Goal: Information Seeking & Learning: Find specific fact

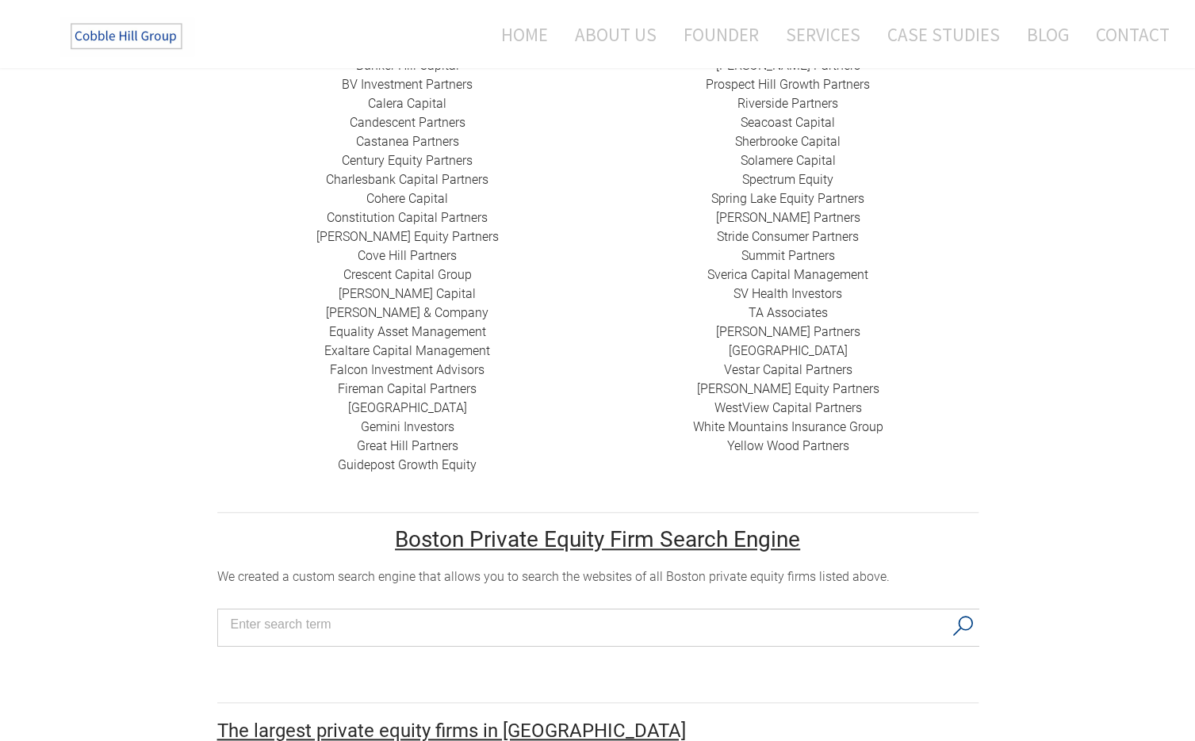
scroll to position [660, 0]
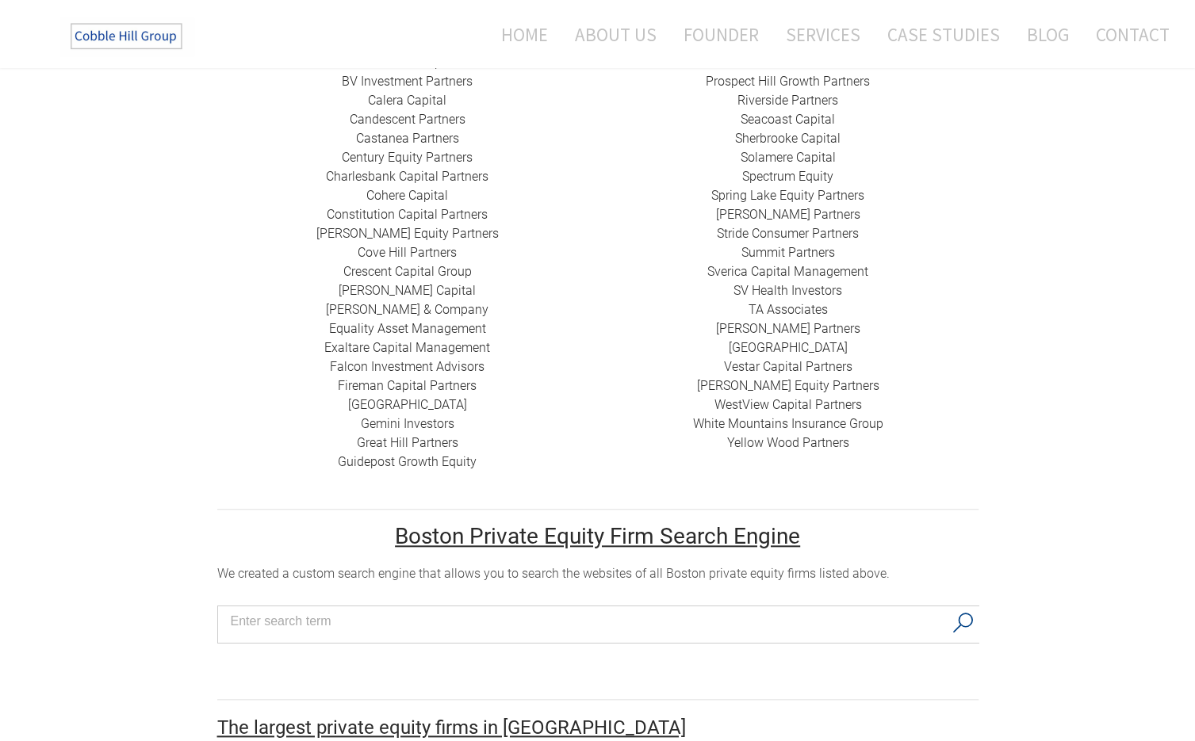
click at [622, 409] on div "HarbourVest Partners Housatonic Partners ​JMH Capital Partners ​KSV Global Line…" at bounding box center [788, 129] width 381 height 647
click at [663, 338] on div "HarbourVest Partners Housatonic Partners ​JMH Capital Partners ​KSV Global Line…" at bounding box center [788, 129] width 381 height 647
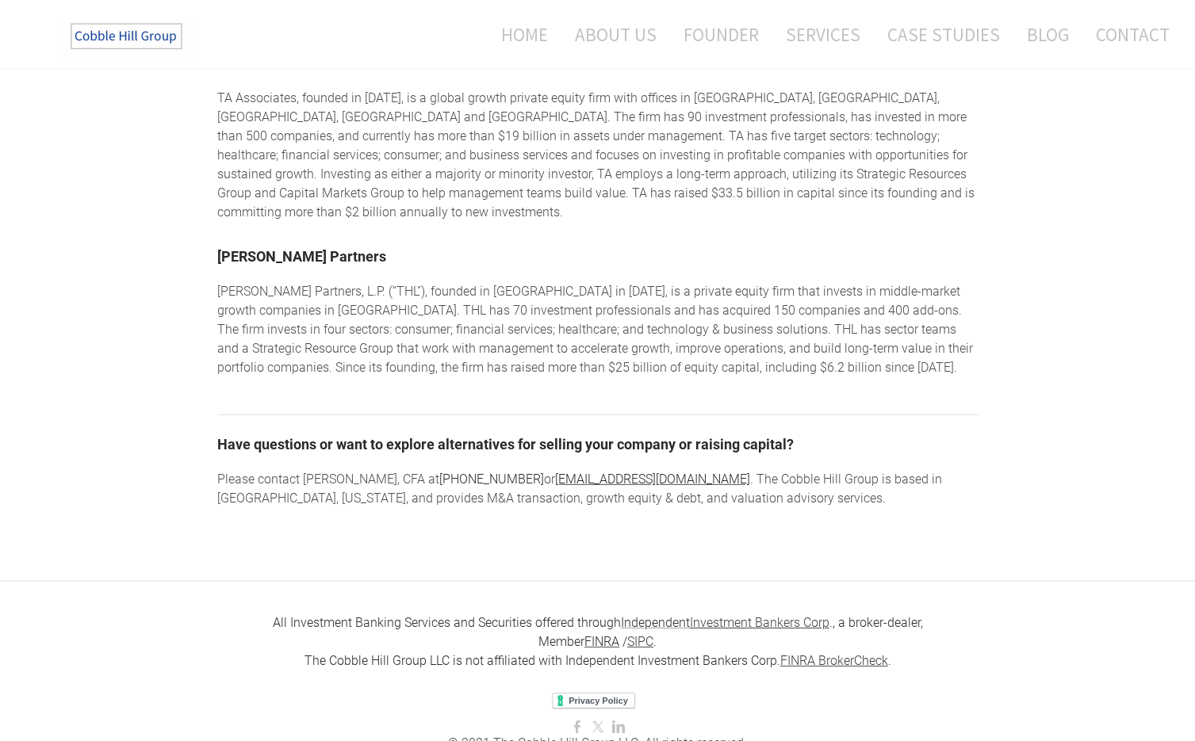
scroll to position [2547, 0]
click at [790, 471] on div "Please contact [PERSON_NAME], CFA at [PHONE_NUMBER] or [EMAIL_ADDRESS][DOMAIN_N…" at bounding box center [597, 490] width 761 height 38
click at [837, 471] on div "Please contact [PERSON_NAME], CFA at [PHONE_NUMBER] or [EMAIL_ADDRESS][DOMAIN_N…" at bounding box center [597, 490] width 761 height 38
click at [820, 432] on h2 "Have questions or want to explore alternatives for selling your company or rais…" at bounding box center [597, 443] width 761 height 22
click at [809, 432] on h2 "Have questions or want to explore alternatives for selling your company or rais…" at bounding box center [597, 443] width 761 height 22
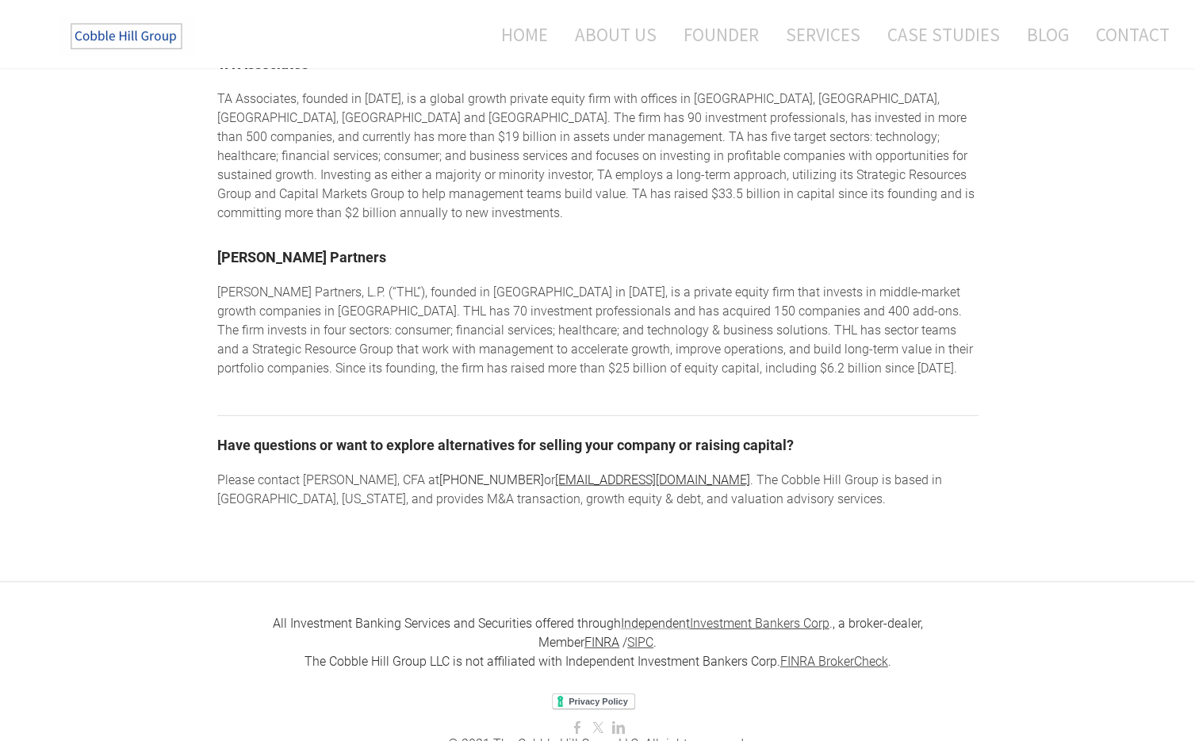
click at [821, 432] on h2 "Have questions or want to explore alternatives for selling your company or rais…" at bounding box center [597, 443] width 761 height 22
click at [812, 432] on h2 "Have questions or want to explore alternatives for selling your company or rais…" at bounding box center [597, 443] width 761 height 22
click at [823, 432] on h2 "Have questions or want to explore alternatives for selling your company or rais…" at bounding box center [597, 443] width 761 height 22
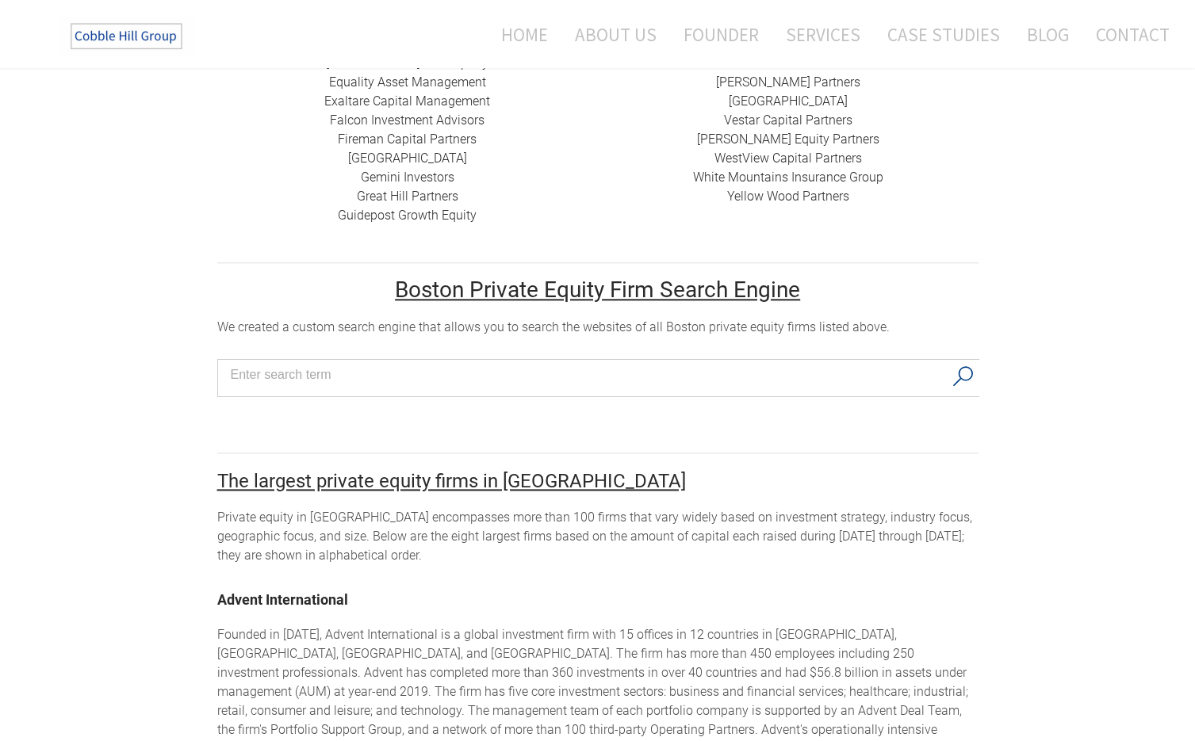
scroll to position [0, 0]
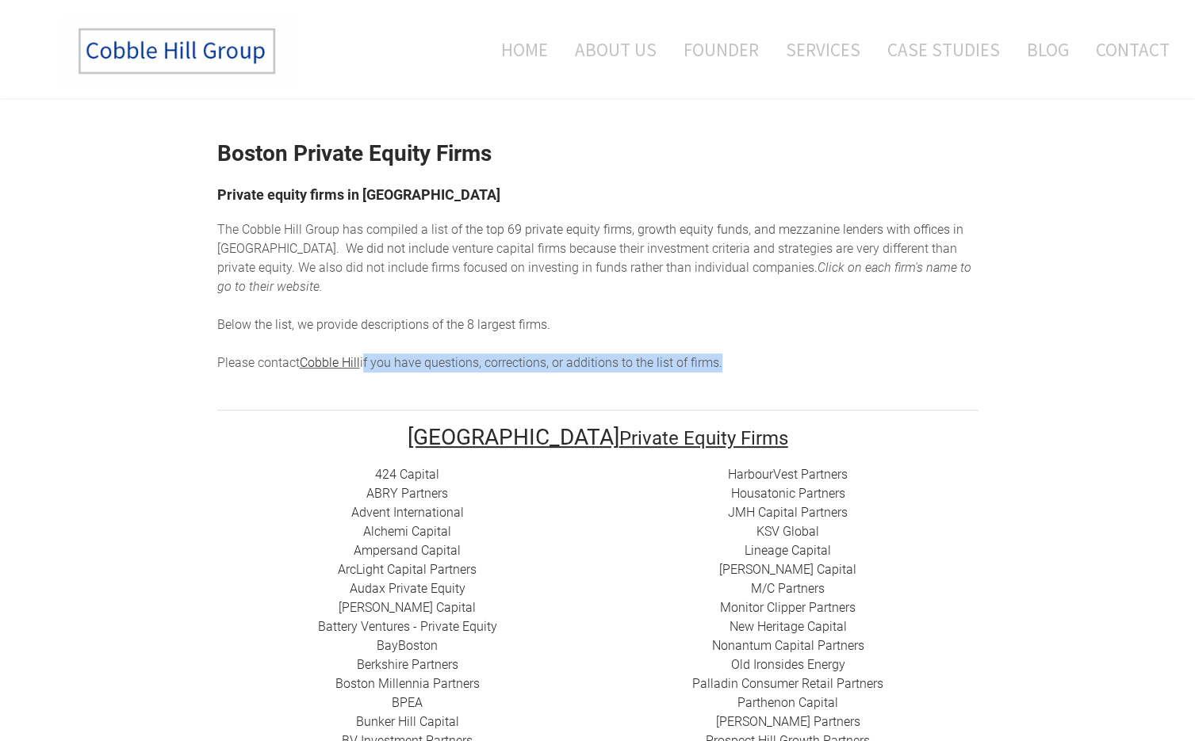
drag, startPoint x: 365, startPoint y: 346, endPoint x: 718, endPoint y: 337, distance: 353.7
click at [718, 355] on span "Please contact Cobble Hill if you have questions, corrections, or additions to …" at bounding box center [469, 362] width 505 height 15
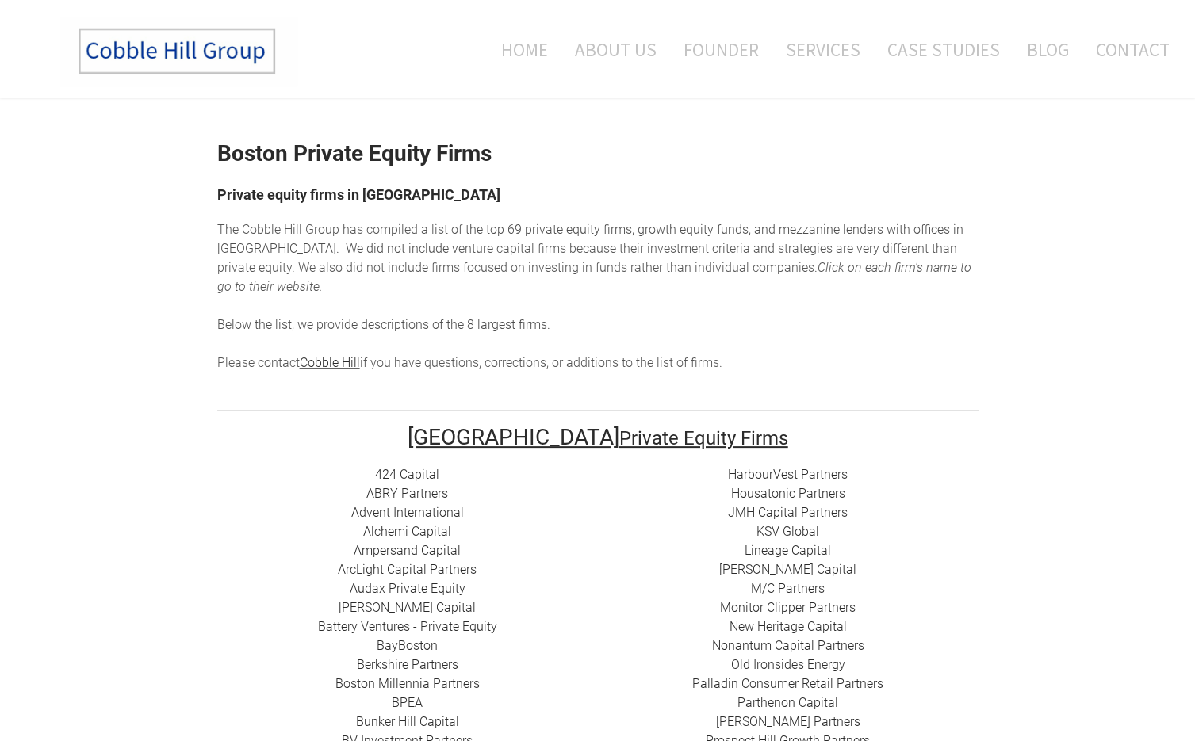
click at [733, 346] on div "The Cobble Hill Group has compiled a list of t he top 69 private equity firms, …" at bounding box center [597, 296] width 761 height 152
click at [757, 346] on div "The Cobble Hill Group has compiled a list of t he top 69 private equity firms, …" at bounding box center [597, 296] width 761 height 152
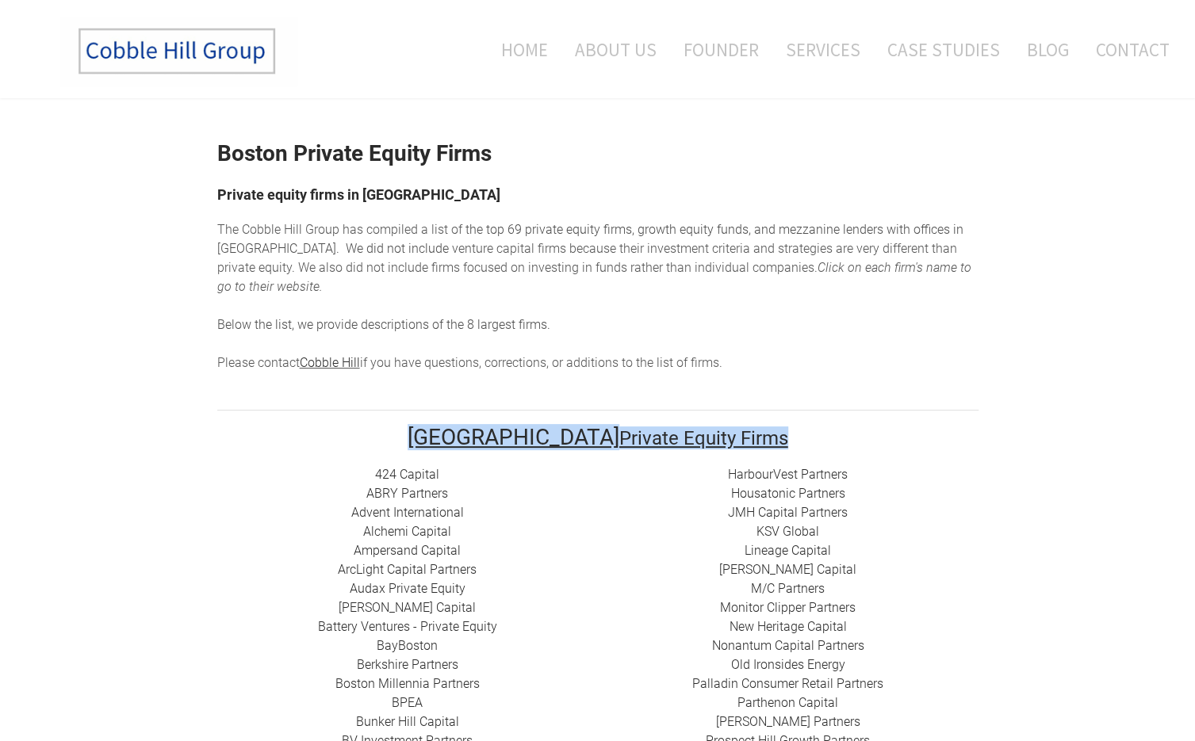
drag, startPoint x: 476, startPoint y: 424, endPoint x: 726, endPoint y: 415, distance: 250.7
click at [726, 427] on h2 "Boston Private Equity Firms" at bounding box center [597, 438] width 761 height 22
click at [732, 427] on h2 "Boston Private Equity Firms" at bounding box center [597, 438] width 761 height 22
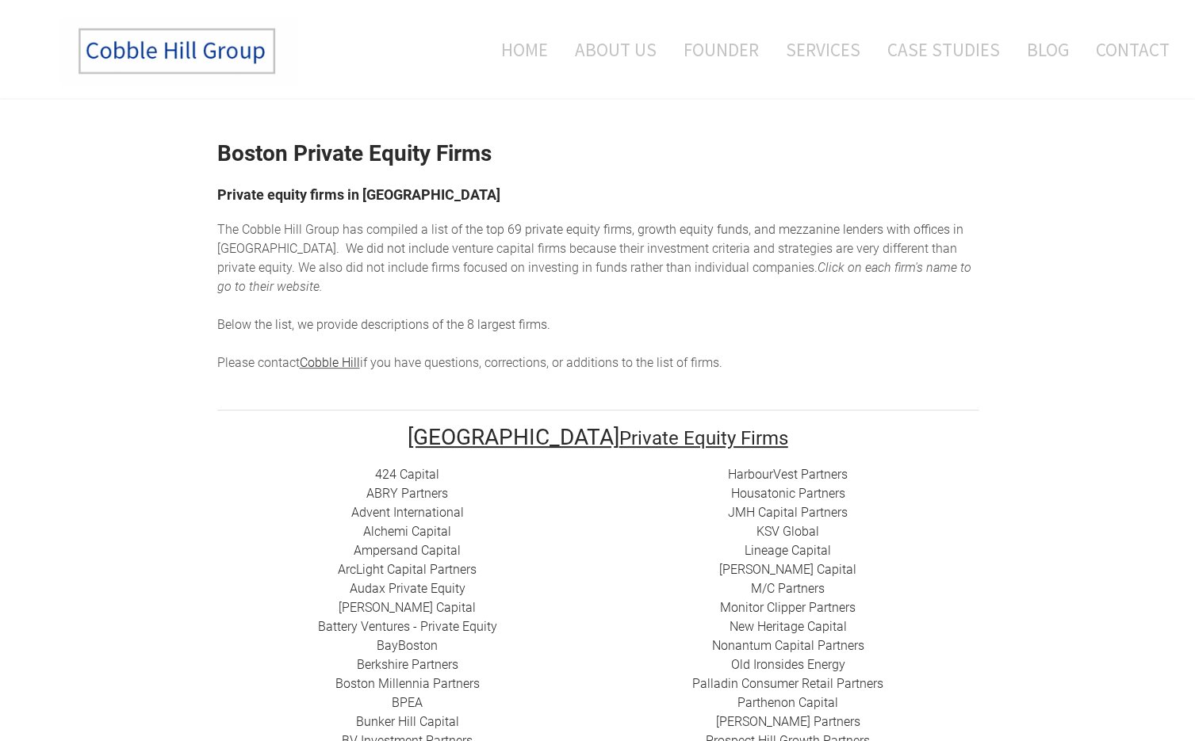
click at [762, 427] on h2 "Boston Private Equity Firms" at bounding box center [597, 438] width 761 height 22
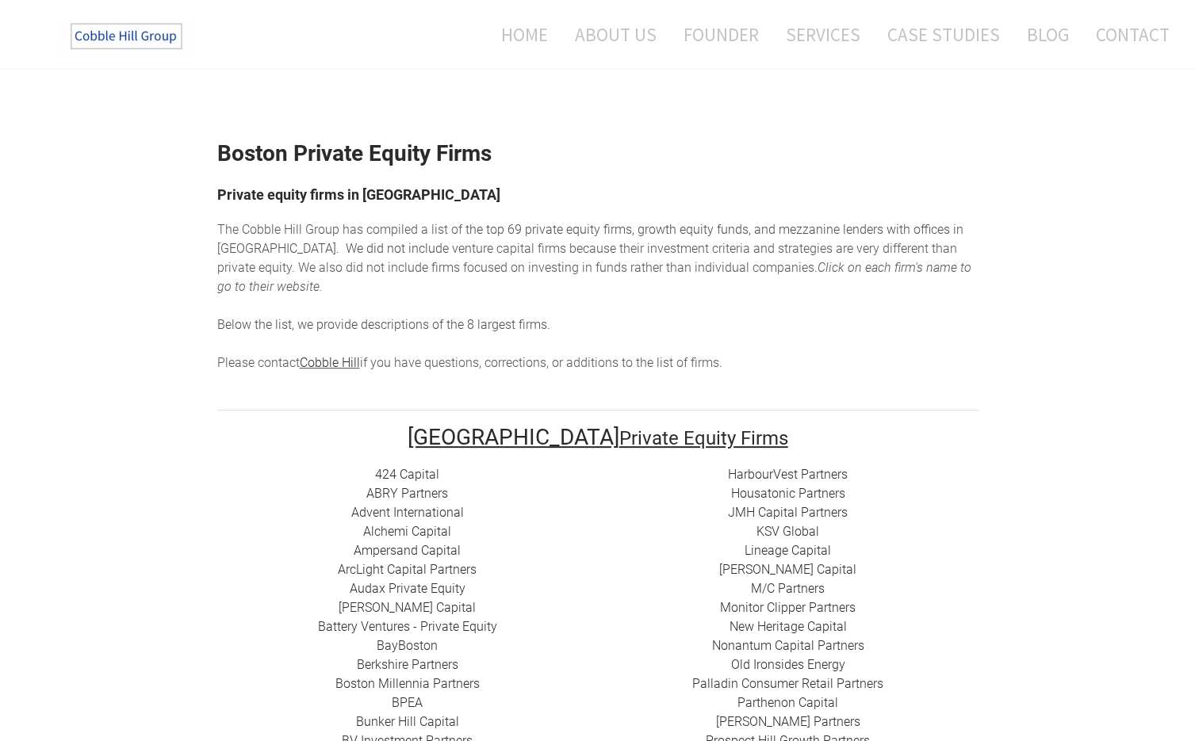
scroll to position [174, 0]
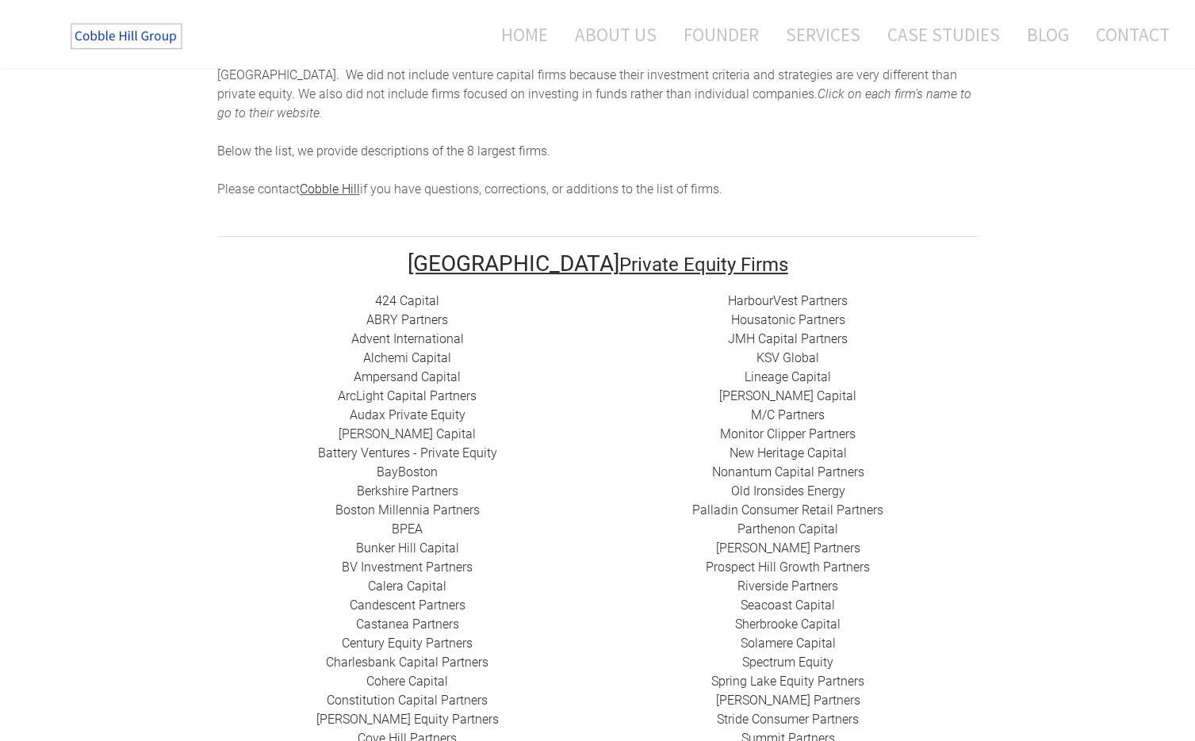
click at [601, 442] on div "HarbourVest Partners Housatonic Partners ​JMH Capital Partners ​KSV Global Line…" at bounding box center [788, 615] width 381 height 647
click at [656, 398] on div "HarbourVest Partners Housatonic Partners ​JMH Capital Partners ​KSV Global Line…" at bounding box center [788, 615] width 381 height 647
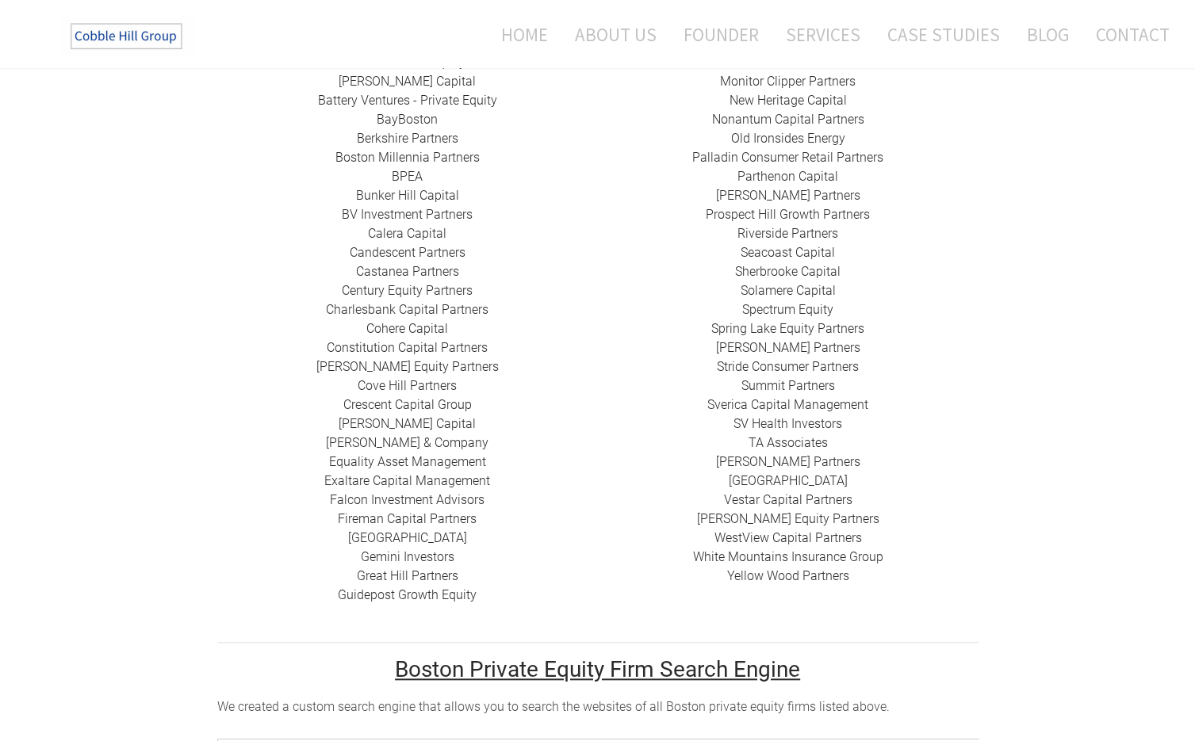
scroll to position [527, 0]
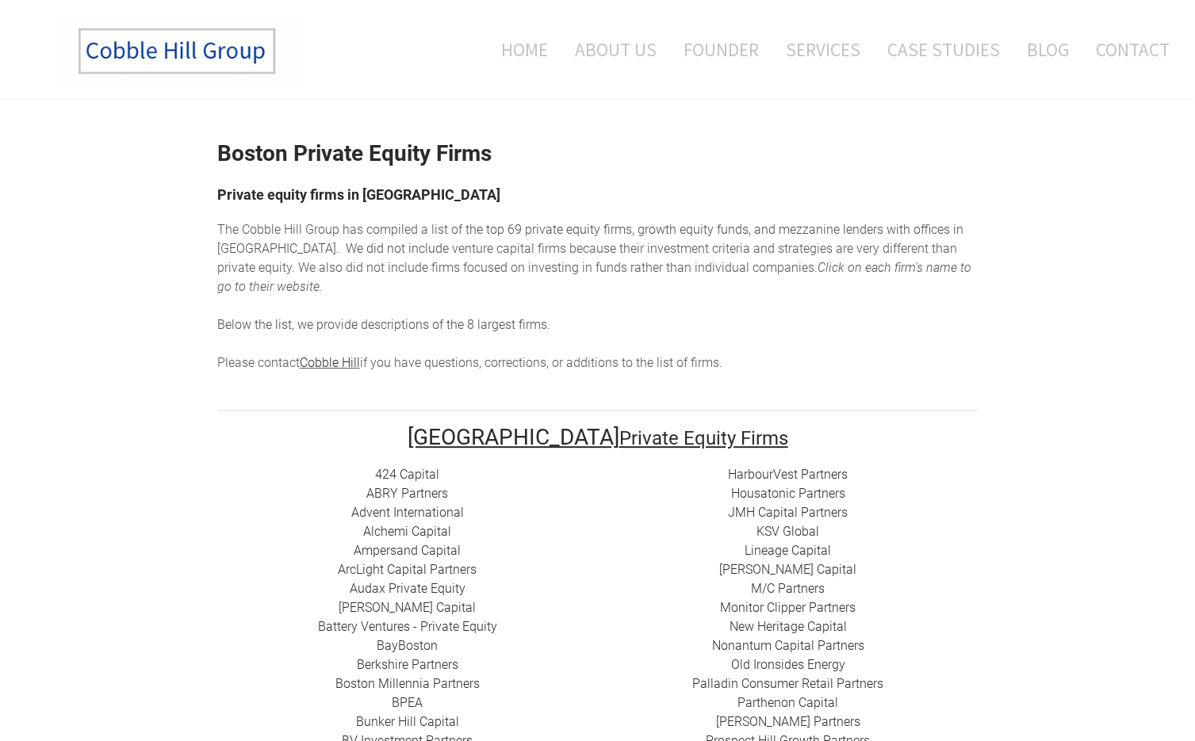
click at [944, 303] on div "The Cobble Hill Group has compiled a list of t he top 69 private equity firms, …" at bounding box center [597, 296] width 761 height 152
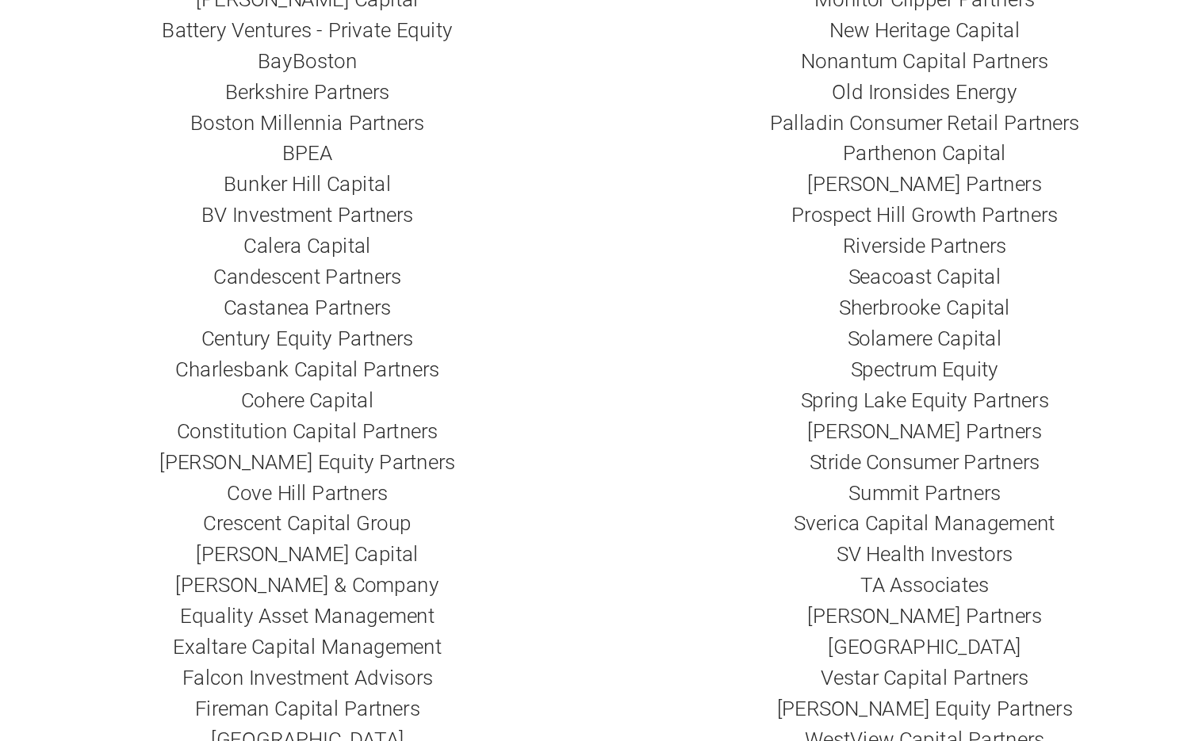
scroll to position [497, 0]
drag, startPoint x: 496, startPoint y: 320, endPoint x: 330, endPoint y: 321, distance: 166.5
click at [330, 321] on div "424 Capital ​ABRY Partners Advent International Alchemi Capital ​Ampersand Capi…" at bounding box center [407, 300] width 381 height 666
click at [315, 323] on div "424 Capital ​ABRY Partners Advent International Alchemi Capital ​Ampersand Capi…" at bounding box center [407, 300] width 381 height 666
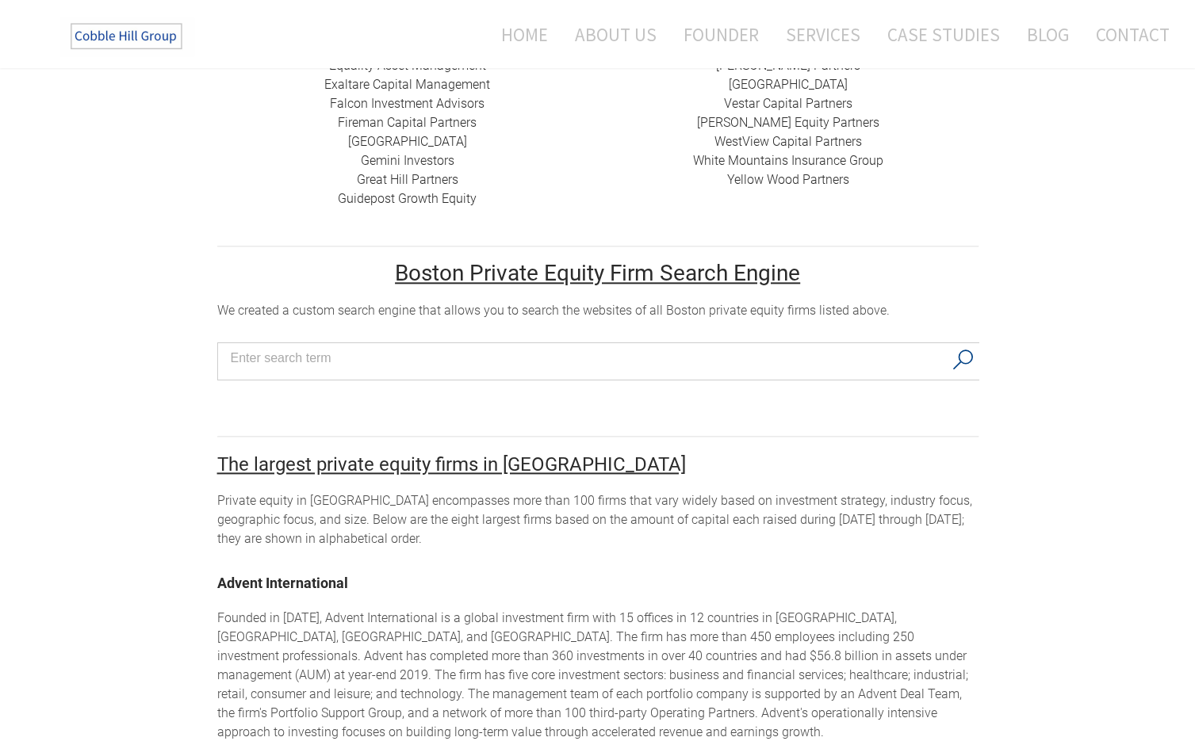
scroll to position [921, 0]
